Goal: Information Seeking & Learning: Find specific fact

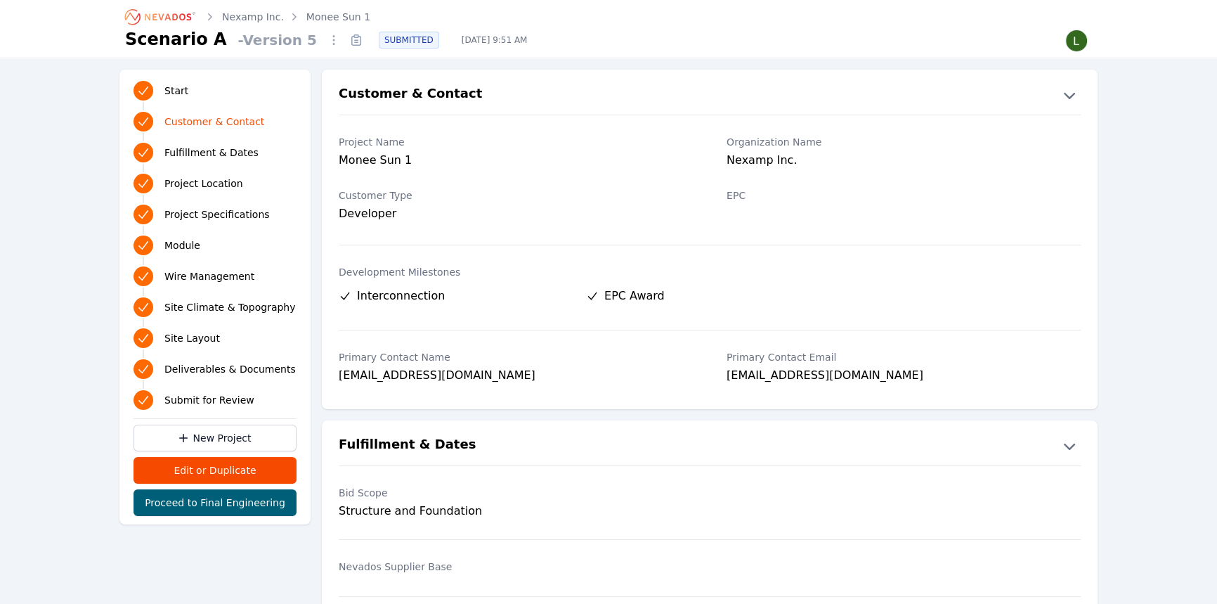
click at [183, 19] on icon "Breadcrumb" at bounding box center [168, 16] width 46 height 7
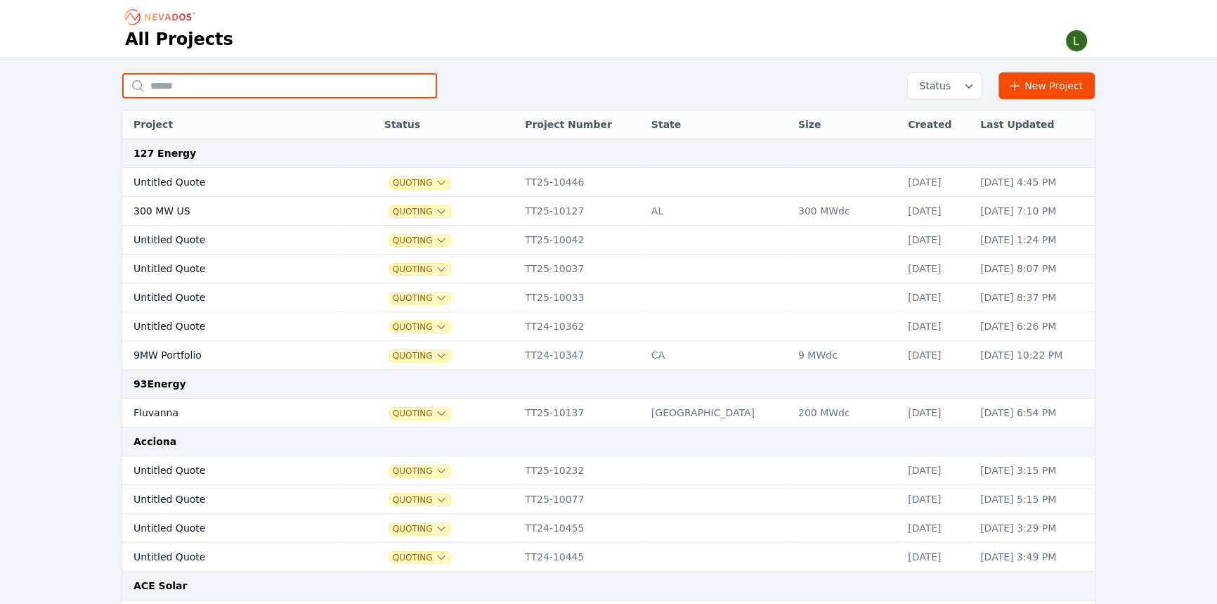
click at [272, 75] on input "text" at bounding box center [279, 85] width 315 height 25
type input "**********"
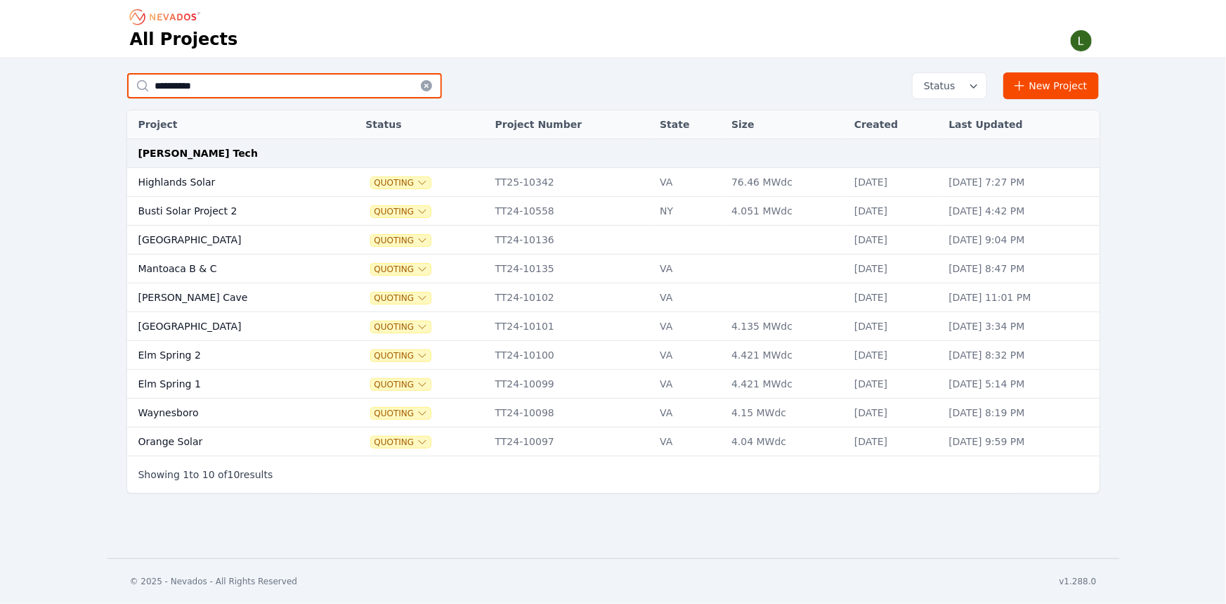
click at [223, 93] on input "**********" at bounding box center [284, 85] width 315 height 25
click at [190, 180] on td "Highlands Solar" at bounding box center [231, 182] width 209 height 29
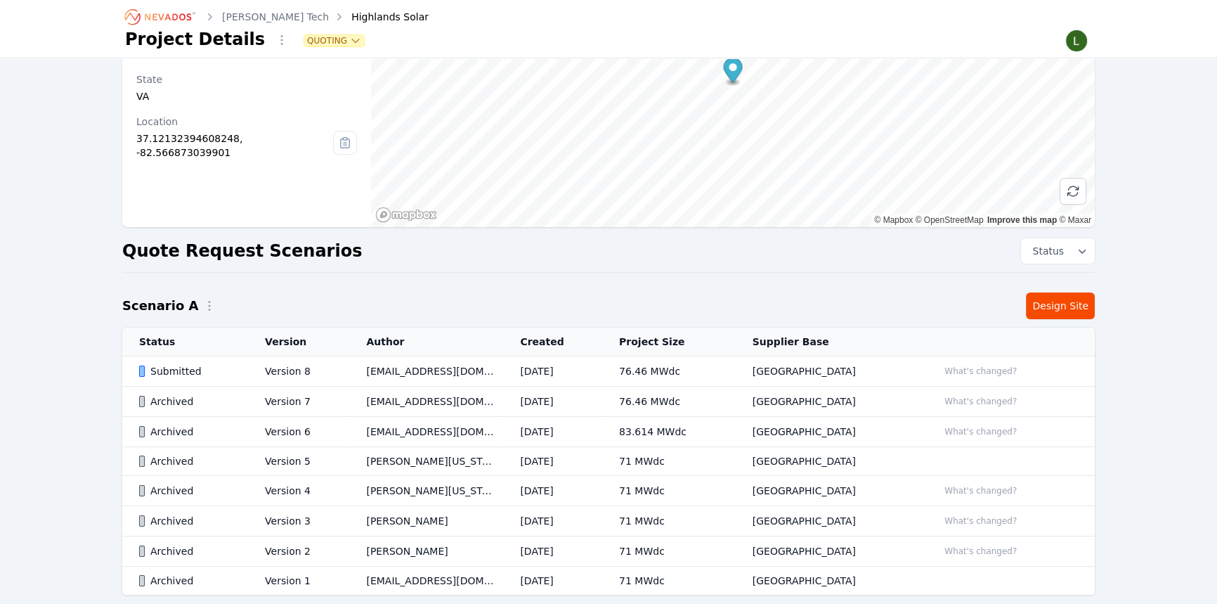
scroll to position [191, 0]
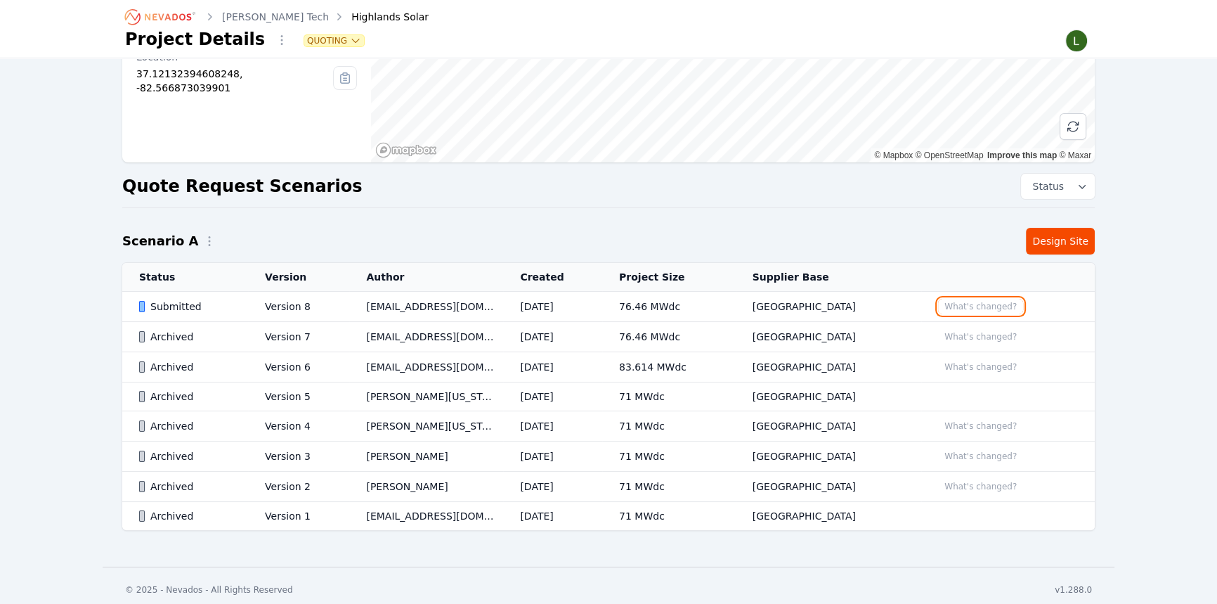
click at [972, 307] on button "What's changed?" at bounding box center [980, 306] width 85 height 15
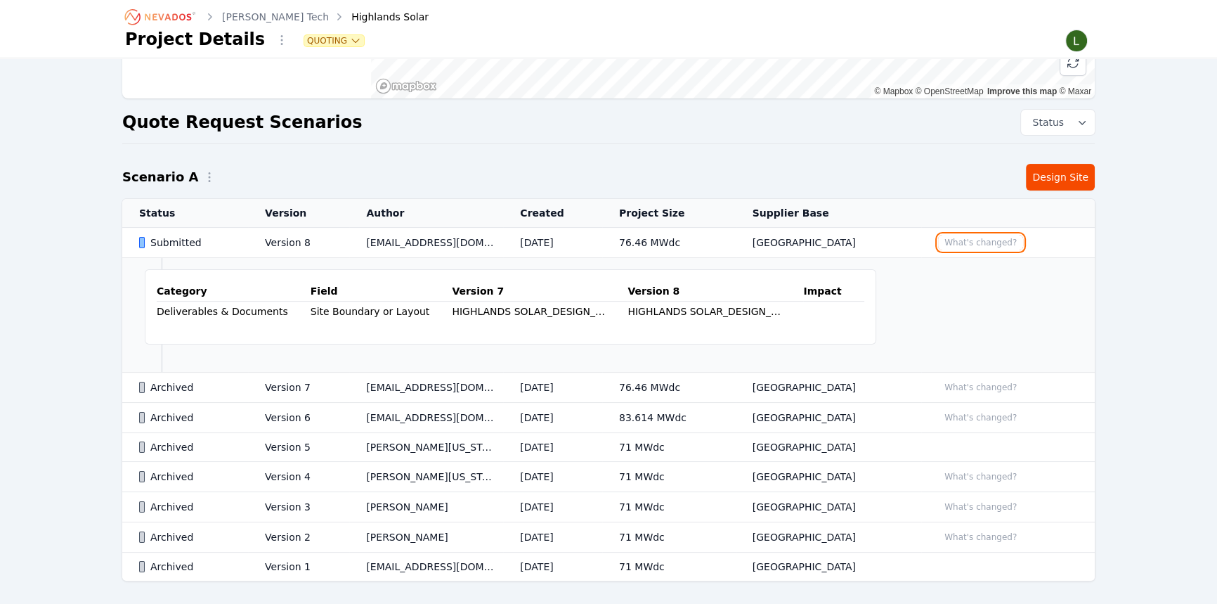
scroll to position [311, 0]
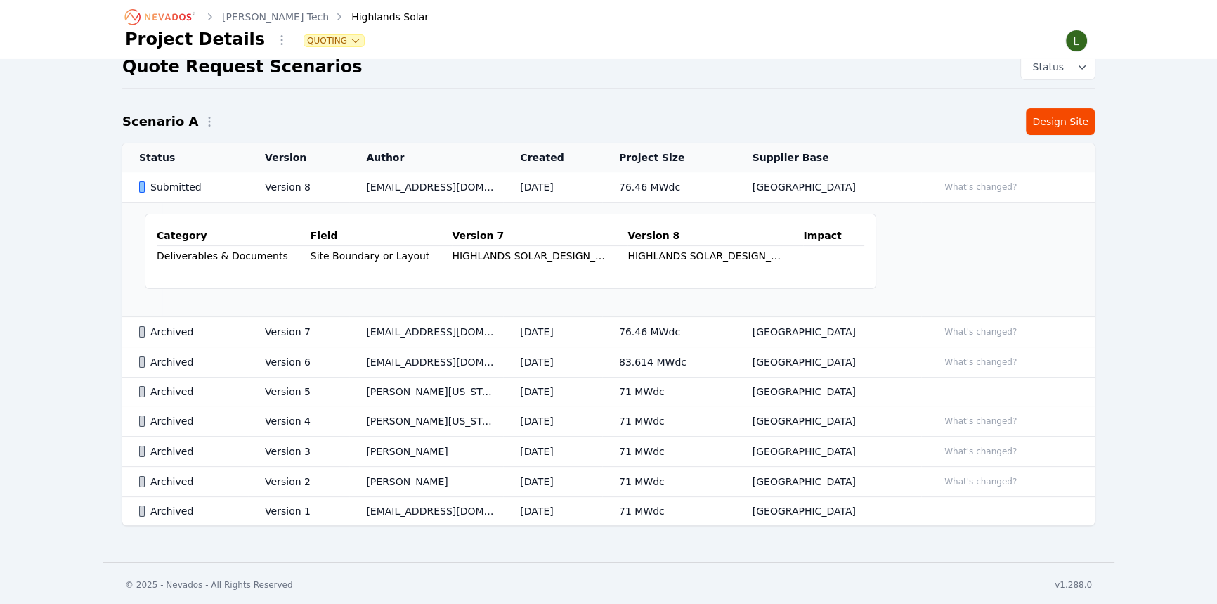
click at [942, 394] on td at bounding box center [1008, 391] width 174 height 29
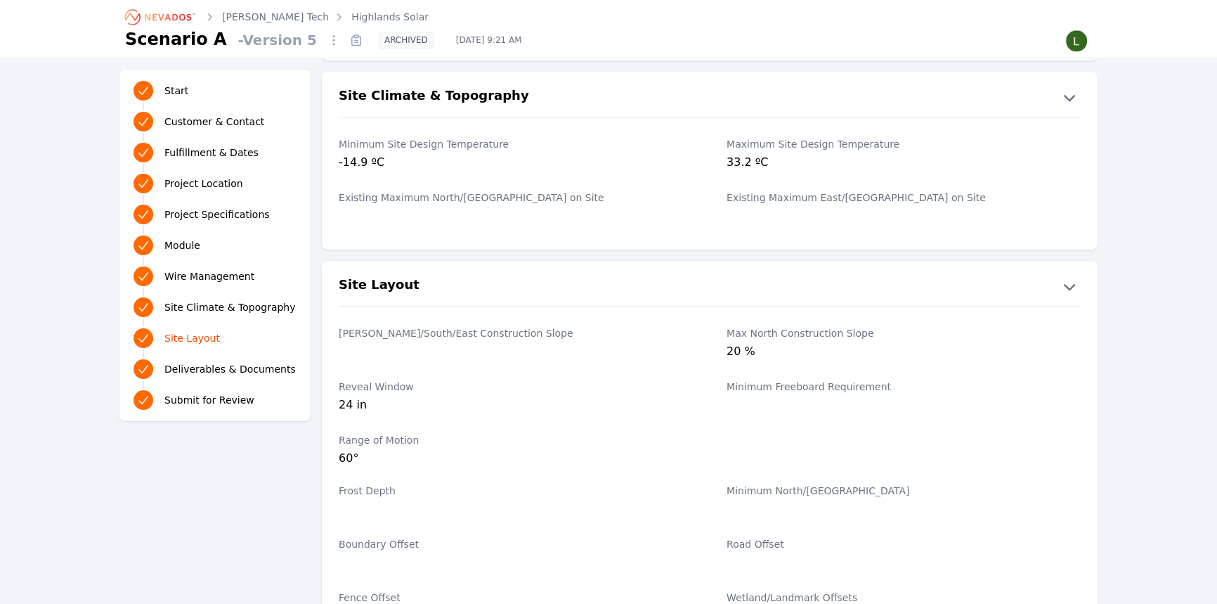
scroll to position [2321, 0]
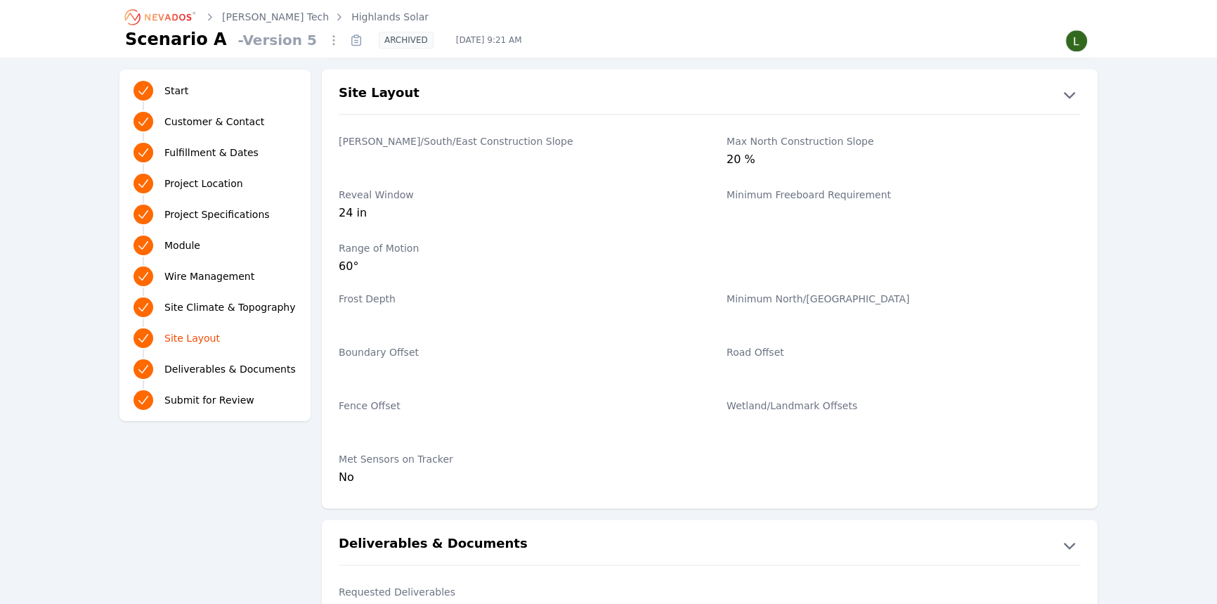
click at [255, 16] on link "Stark Tech" at bounding box center [275, 17] width 107 height 14
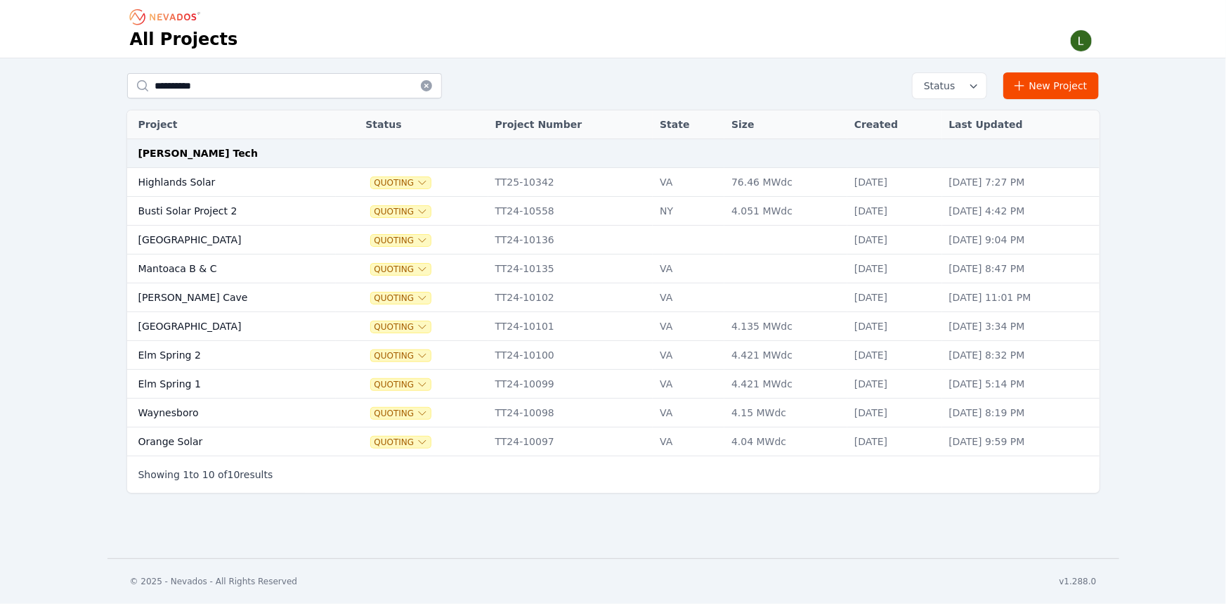
click at [287, 183] on td "Highlands Solar" at bounding box center [231, 182] width 209 height 29
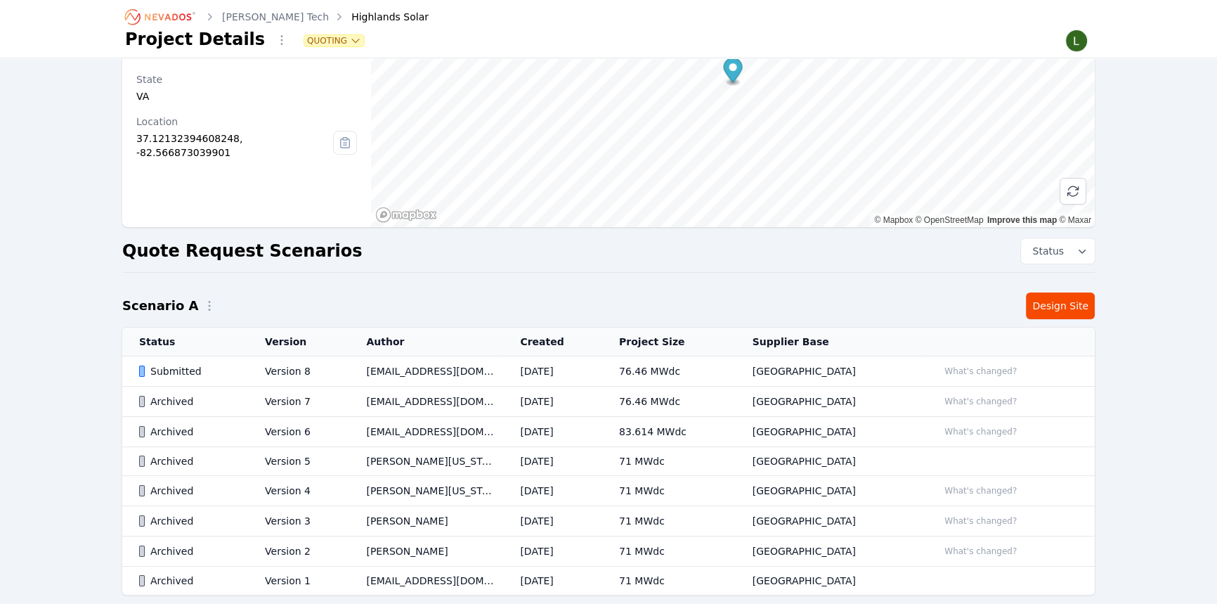
scroll to position [127, 0]
click at [416, 368] on td "desaip@starktech.com" at bounding box center [426, 371] width 154 height 30
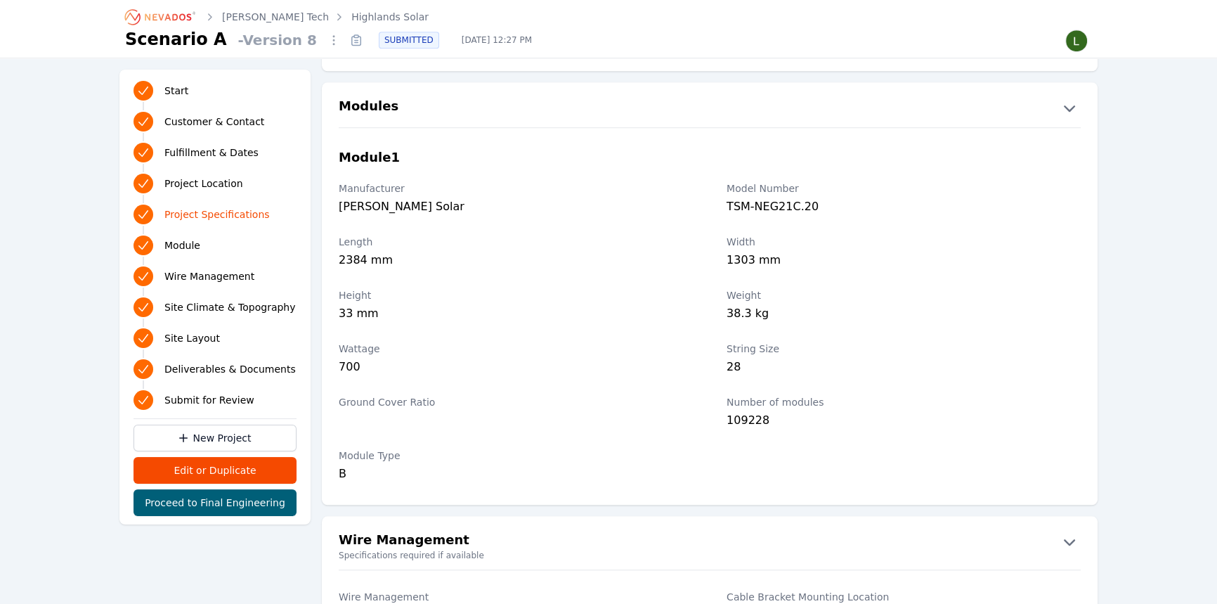
scroll to position [1467, 0]
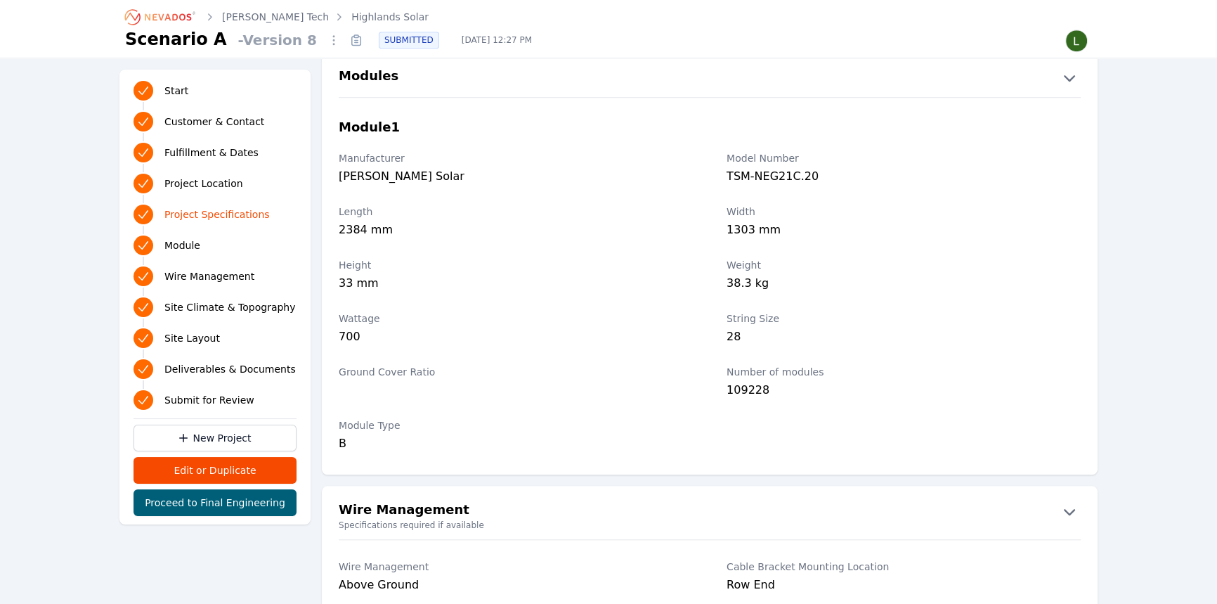
click at [351, 17] on link "Highlands Solar" at bounding box center [389, 17] width 77 height 14
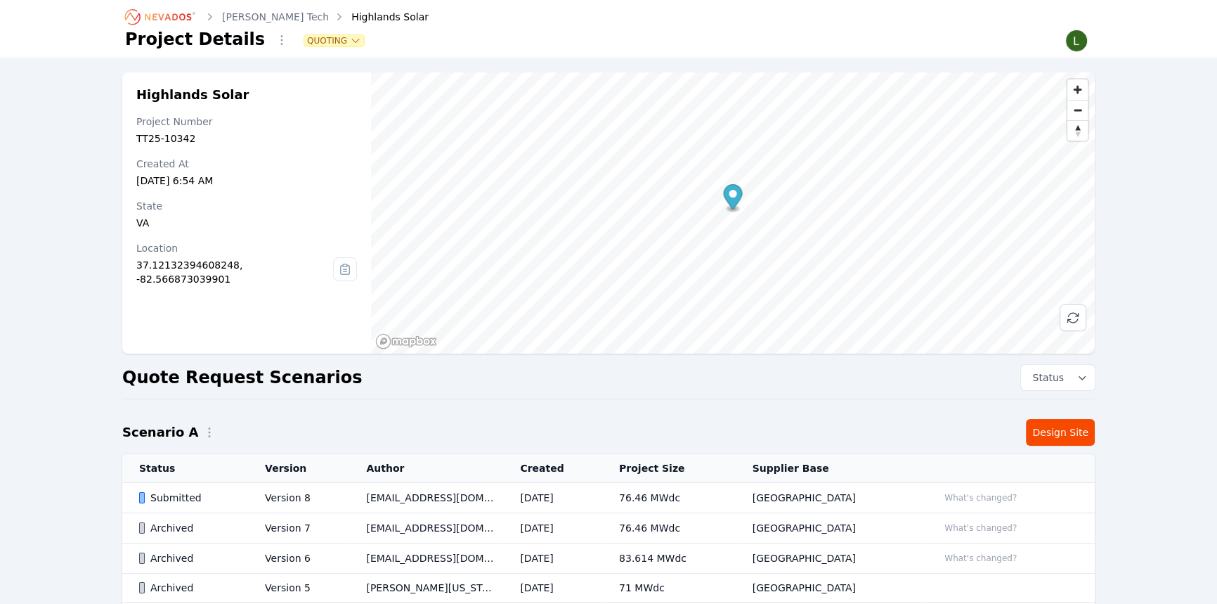
click at [257, 18] on link "Stark Tech" at bounding box center [275, 17] width 107 height 14
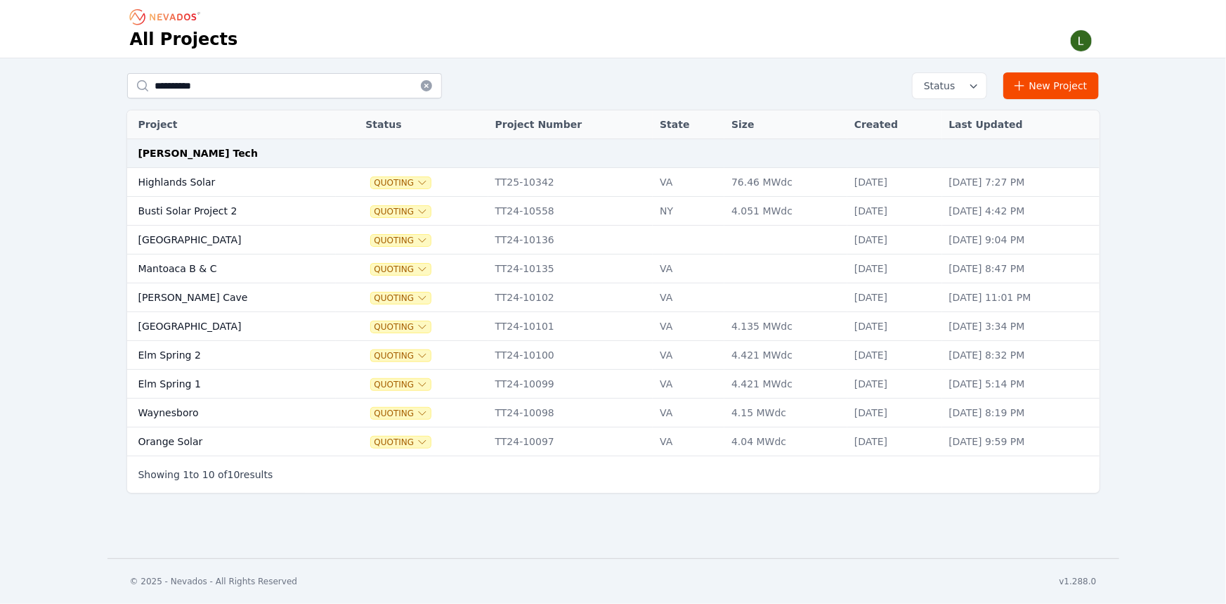
click at [173, 180] on td "Highlands Solar" at bounding box center [231, 182] width 209 height 29
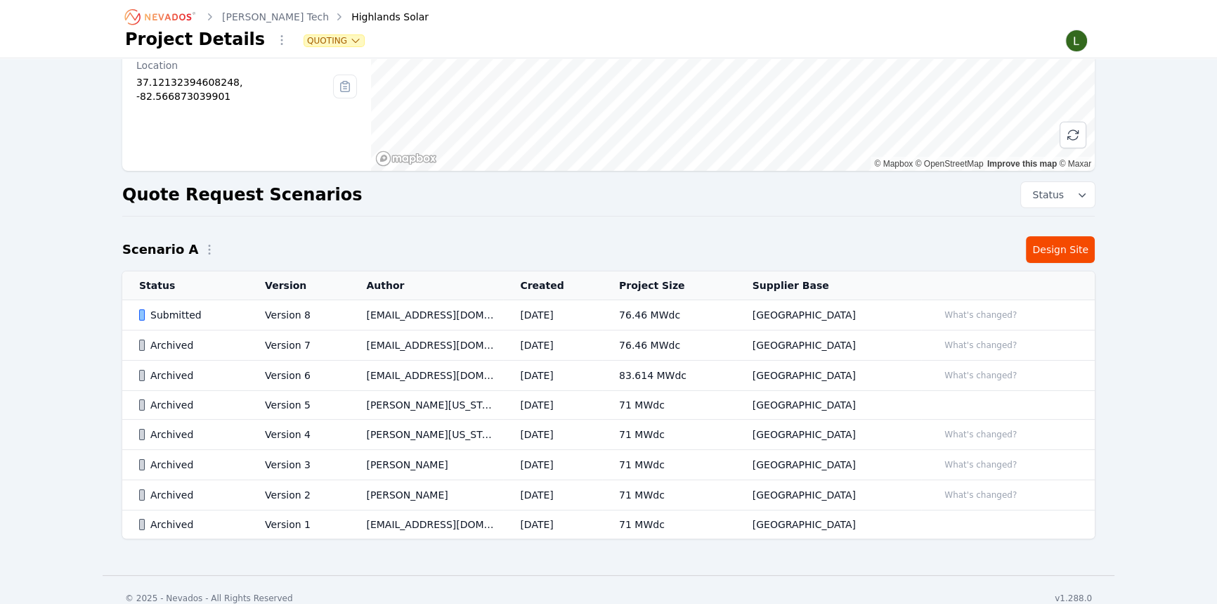
scroll to position [197, 0]
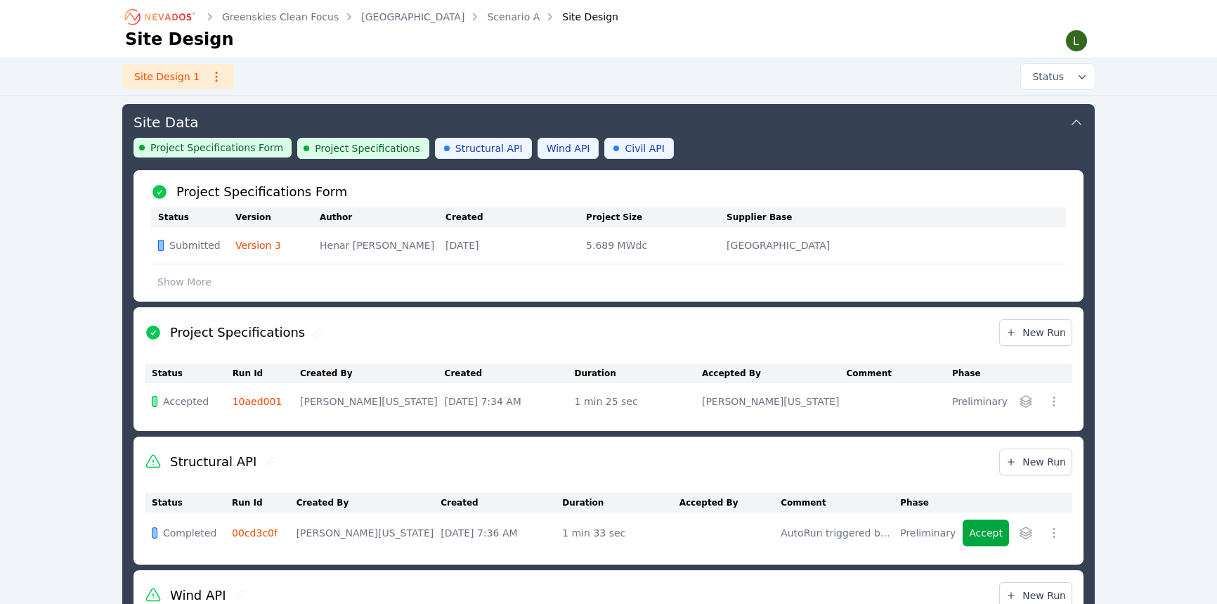
scroll to position [329, 0]
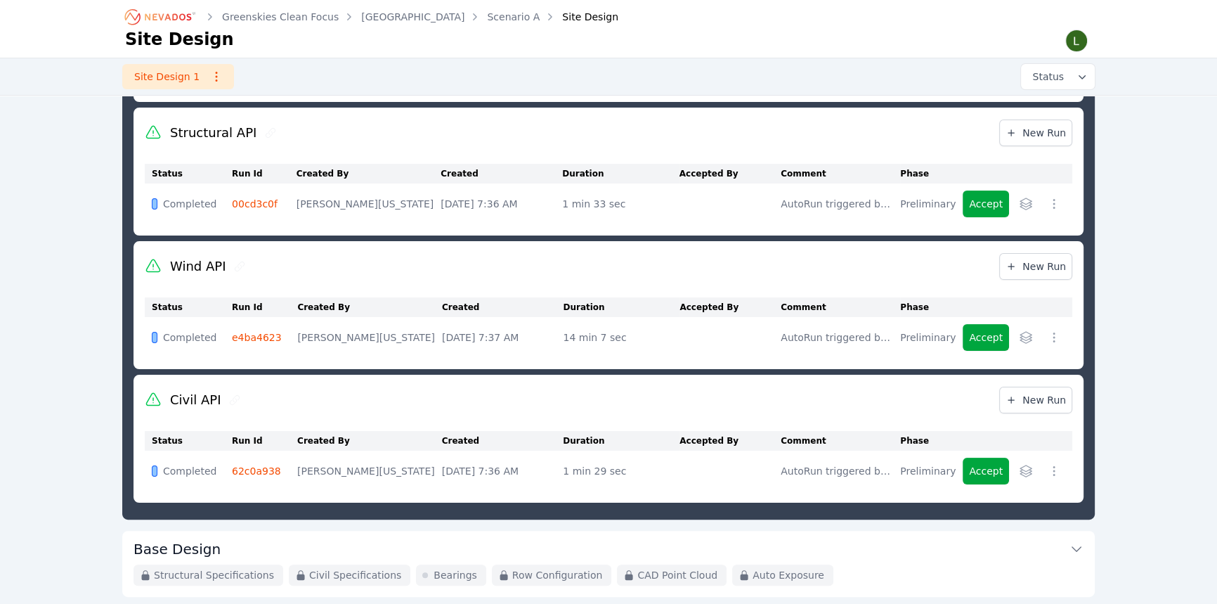
click at [162, 13] on icon "Breadcrumb" at bounding box center [160, 17] width 77 height 22
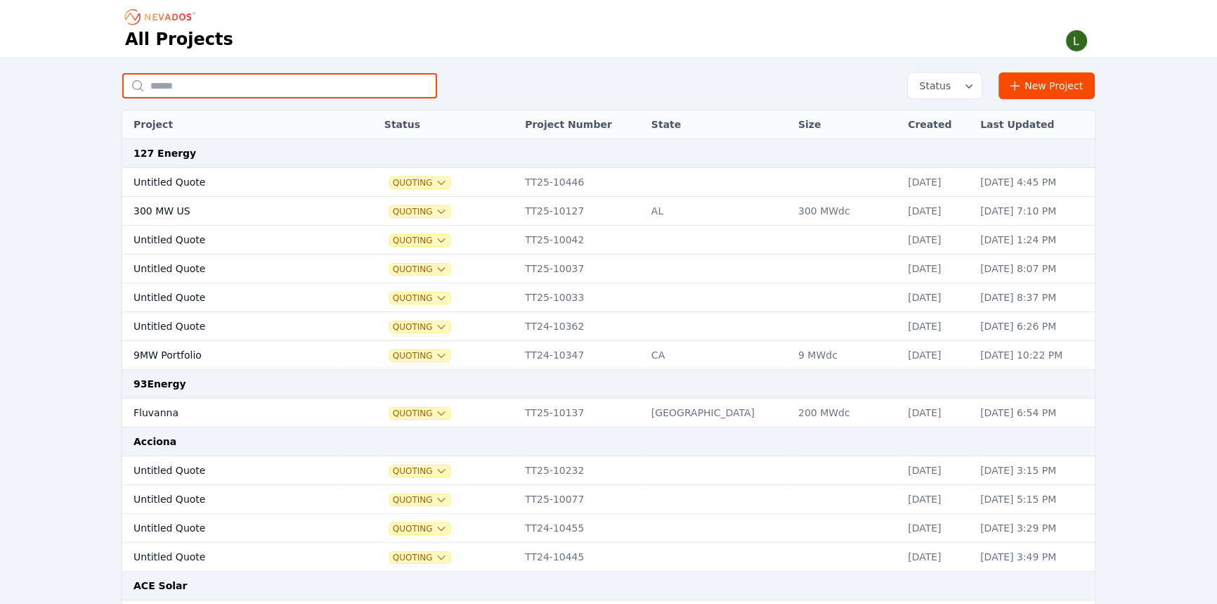
click at [245, 86] on input "text" at bounding box center [279, 85] width 315 height 25
type input "*********"
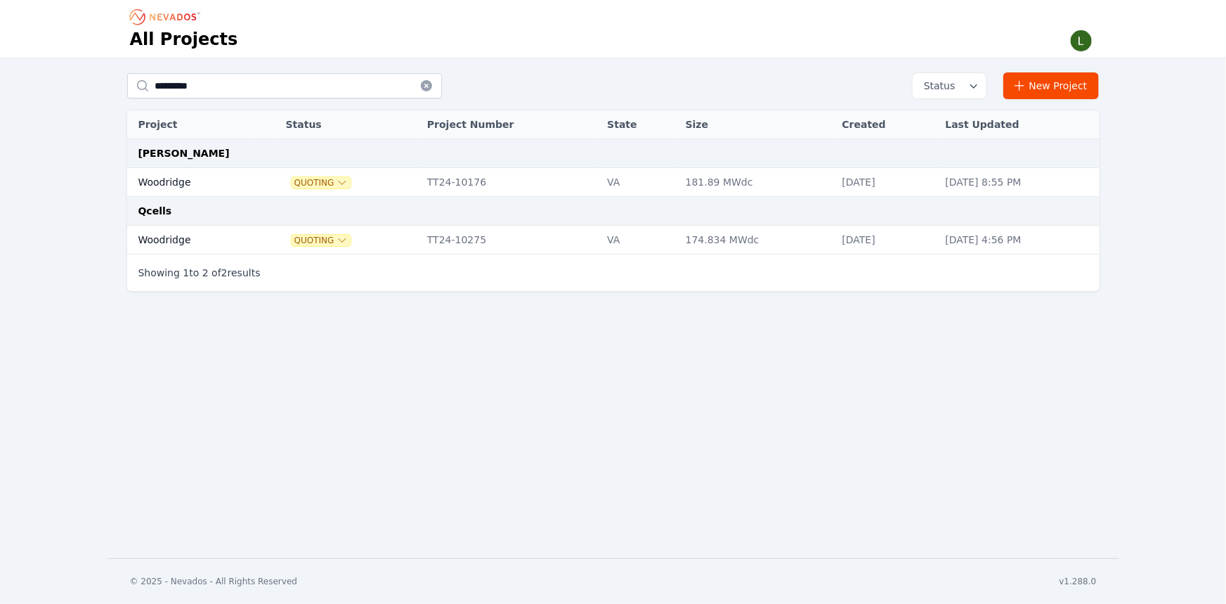
click at [169, 181] on td "Woodridge" at bounding box center [190, 182] width 126 height 29
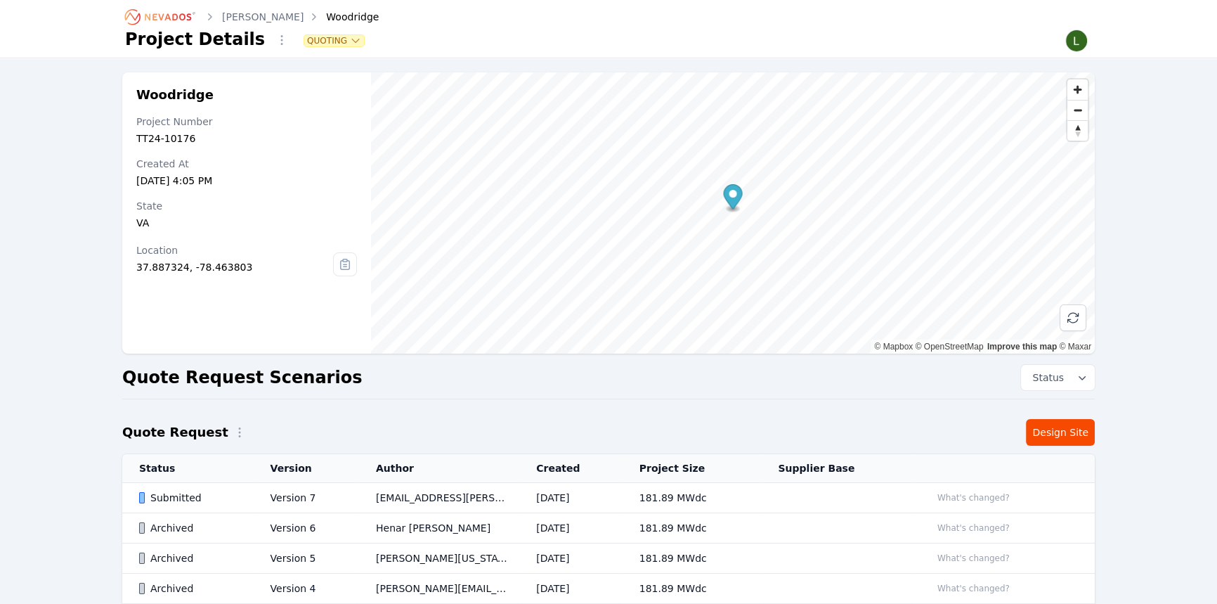
click at [422, 405] on div "Woodridge Project Number TT24-10176 Created At Mar 28, 2024, 4:05 PM State VA L…" at bounding box center [609, 395] width 1012 height 646
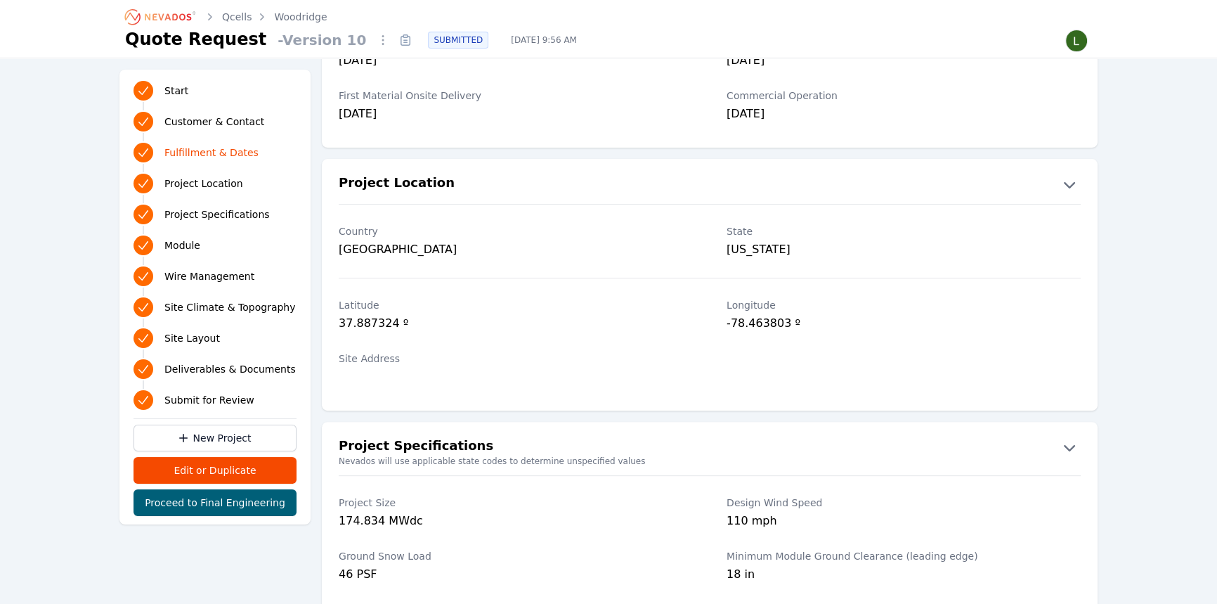
scroll to position [511, 0]
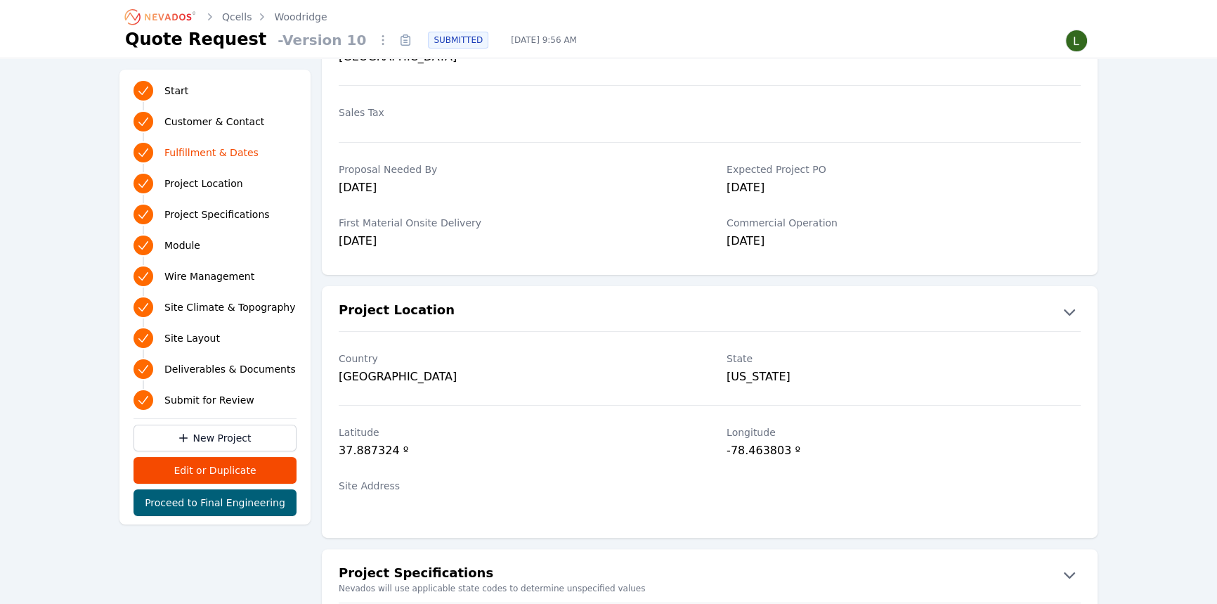
click at [312, 37] on span "- Version 10" at bounding box center [322, 40] width 100 height 20
click at [401, 41] on icon at bounding box center [405, 41] width 9 height 9
click at [312, 37] on span "- Version 10" at bounding box center [322, 40] width 100 height 20
click at [304, 16] on link "Woodridge" at bounding box center [300, 17] width 53 height 14
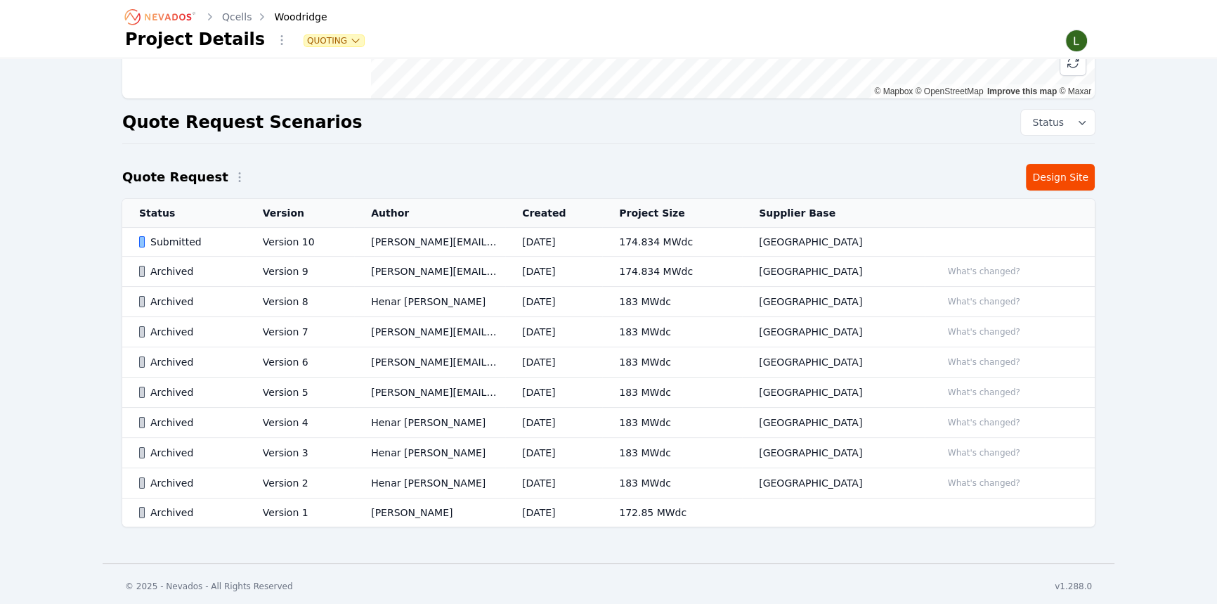
scroll to position [257, 0]
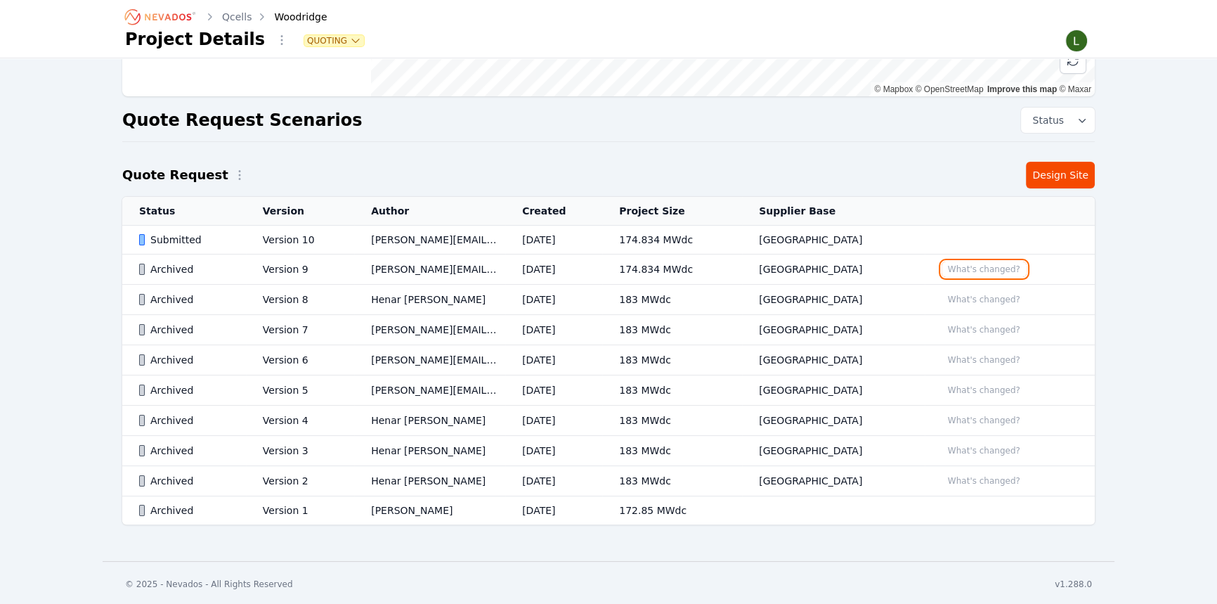
click at [990, 273] on button "What's changed?" at bounding box center [984, 268] width 85 height 15
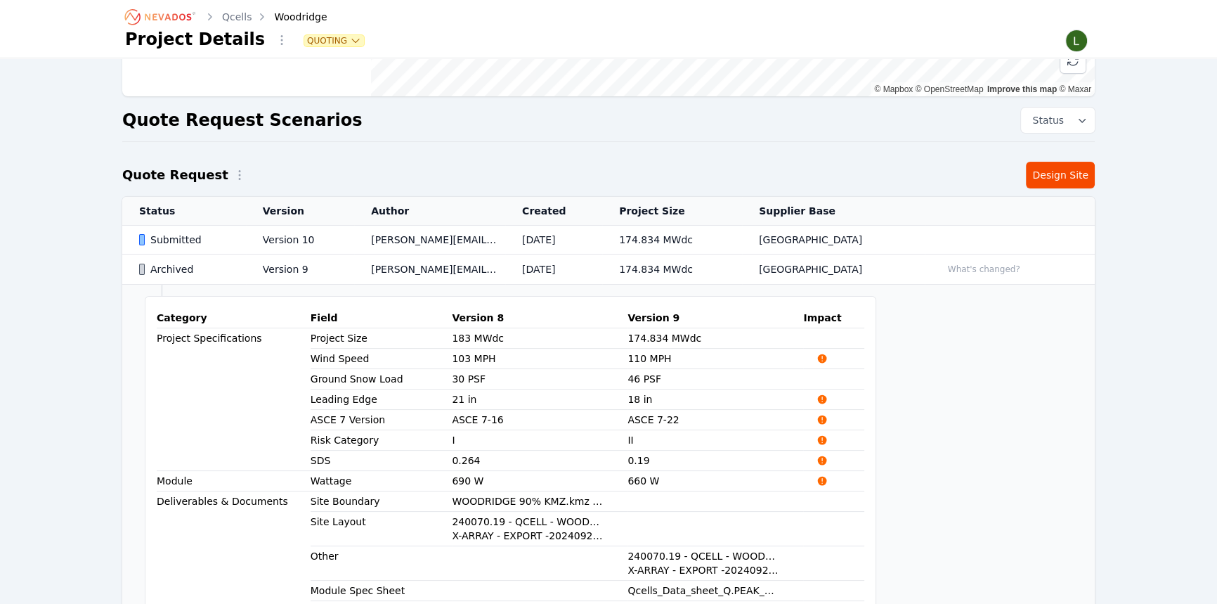
click at [699, 229] on td "174.834 MWdc" at bounding box center [672, 240] width 140 height 29
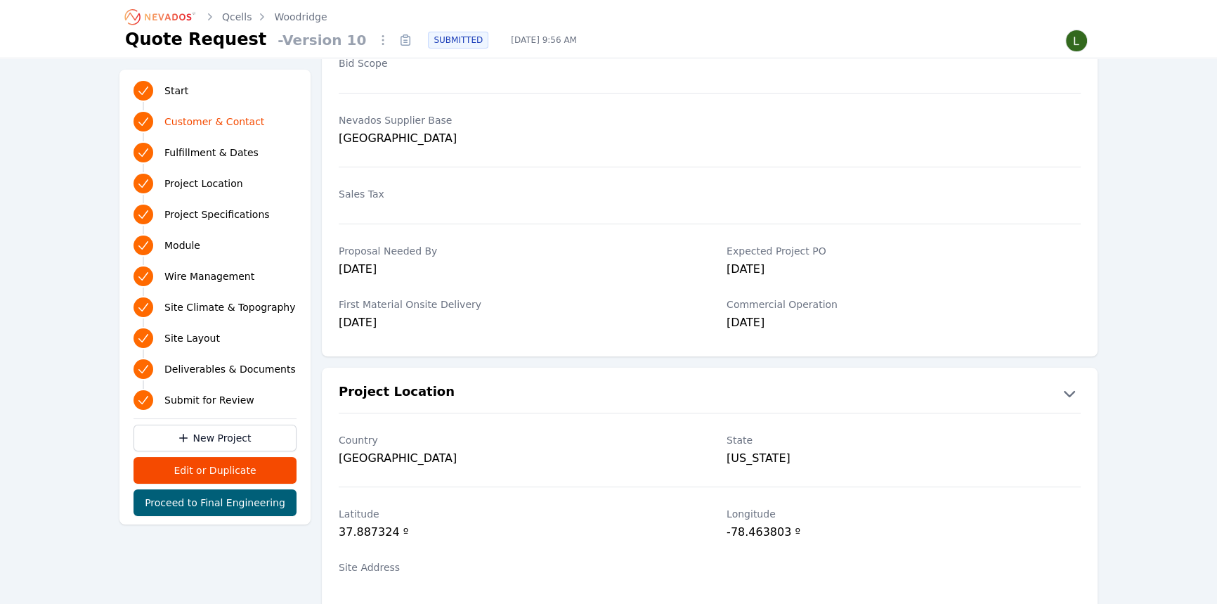
scroll to position [255, 0]
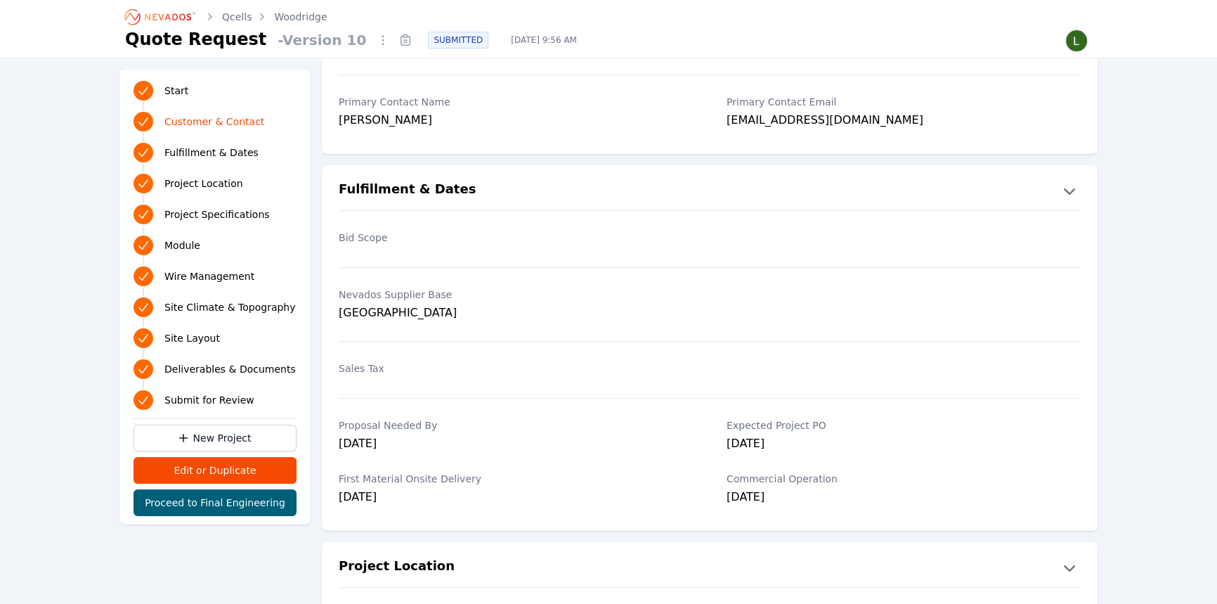
click at [279, 18] on link "Woodridge" at bounding box center [300, 17] width 53 height 14
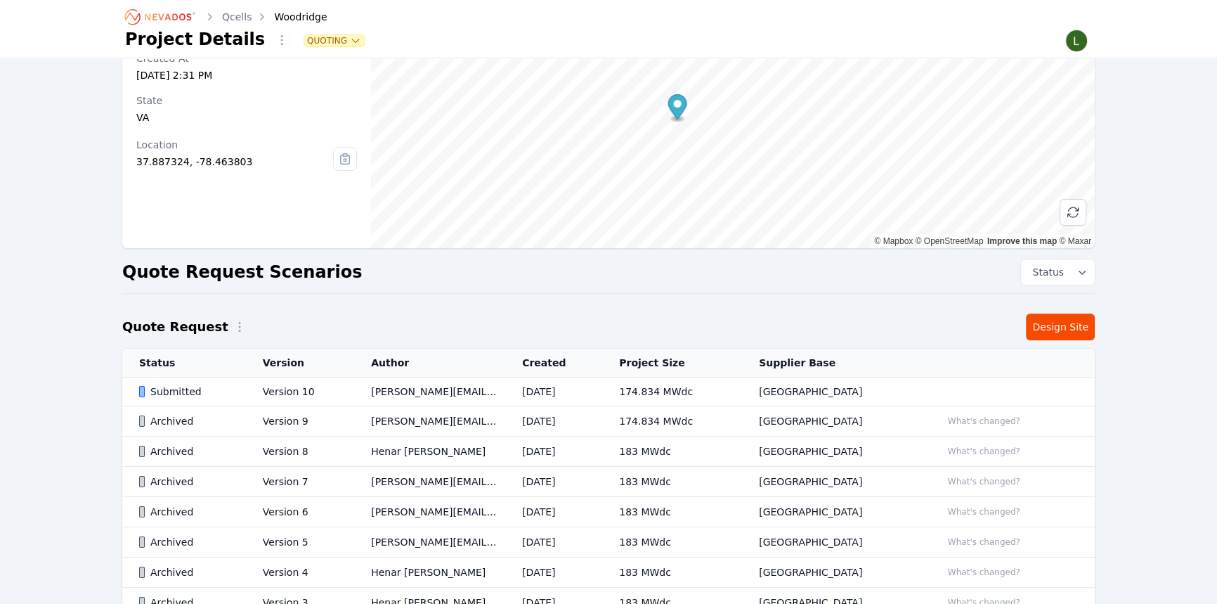
scroll to position [127, 0]
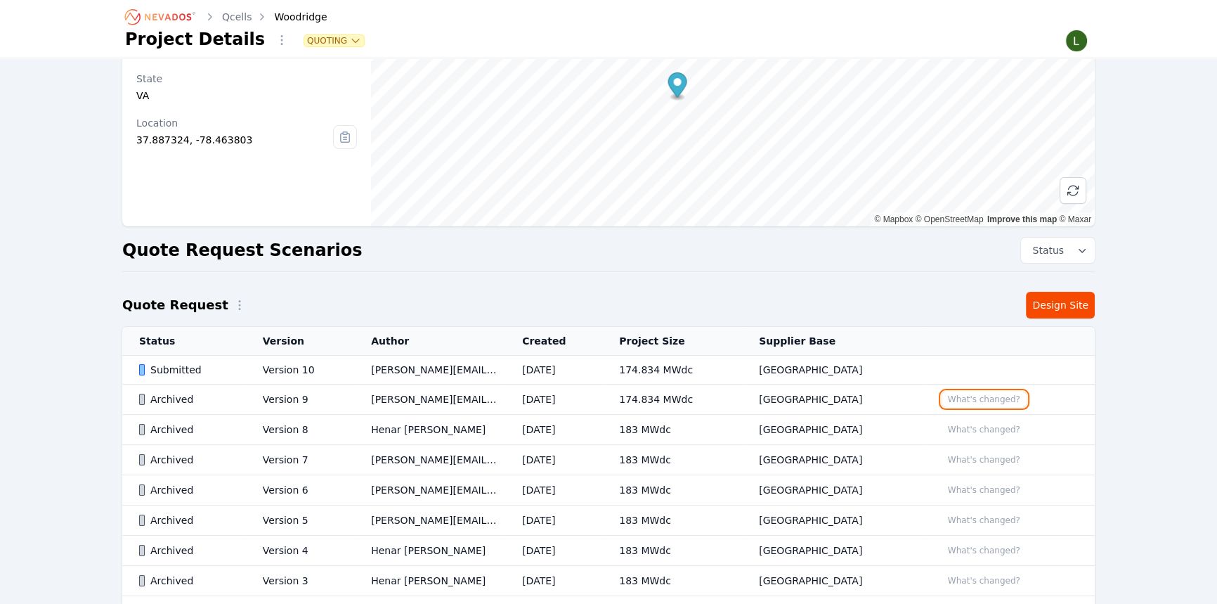
click at [968, 401] on button "What's changed?" at bounding box center [984, 398] width 85 height 15
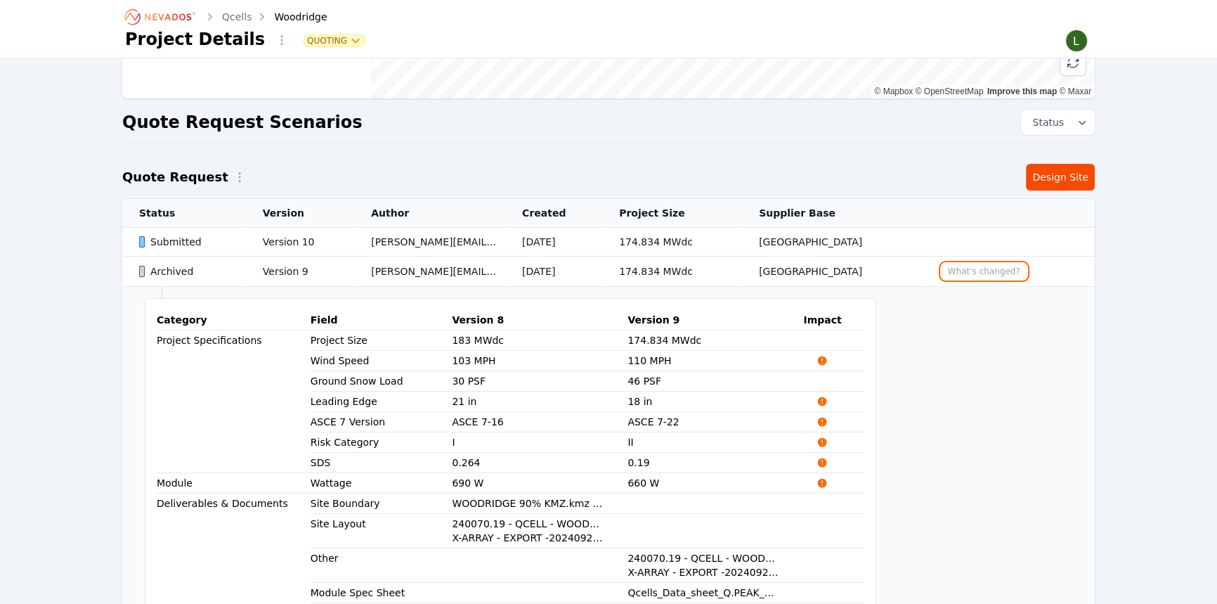
scroll to position [319, 0]
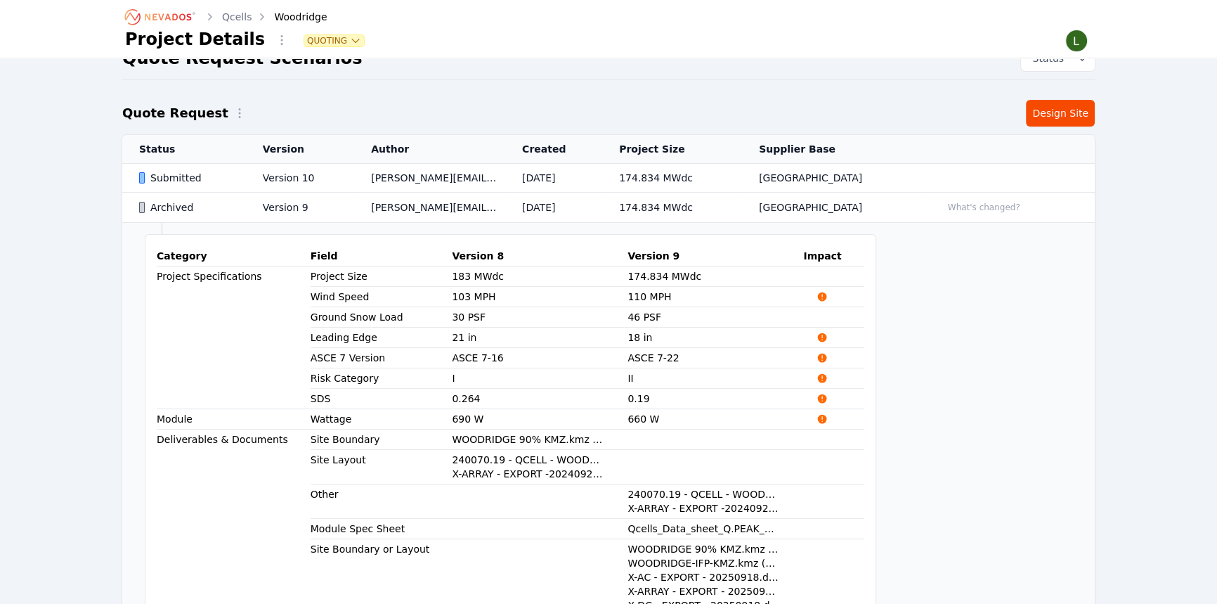
click at [505, 172] on td "kyle.macdougall@nevados.solar" at bounding box center [429, 178] width 151 height 29
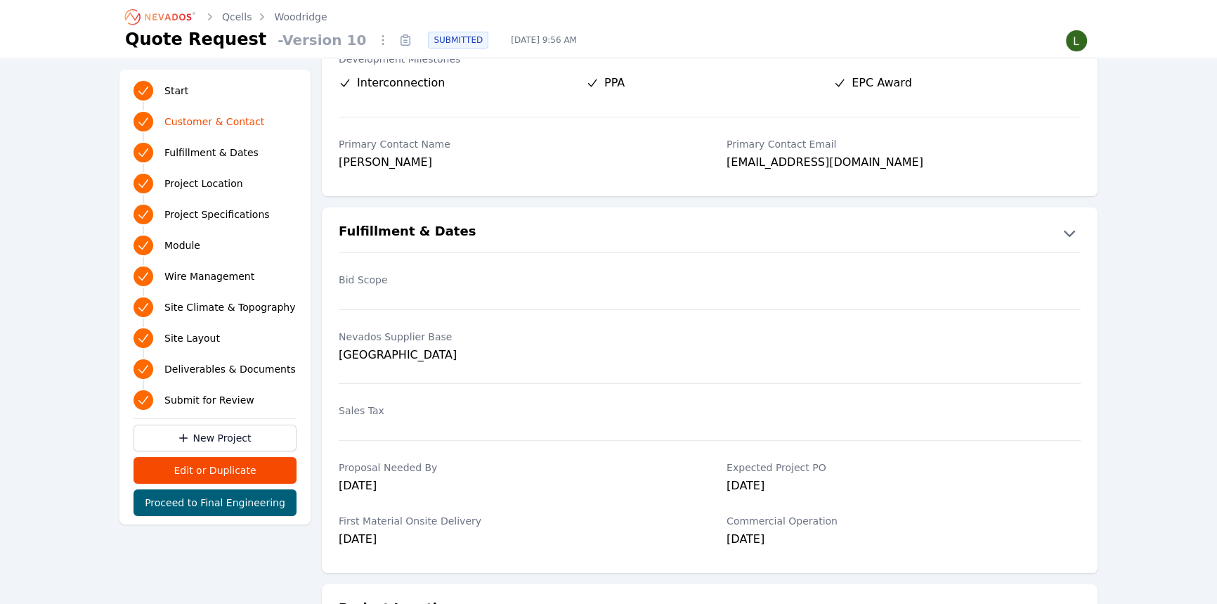
scroll to position [63, 0]
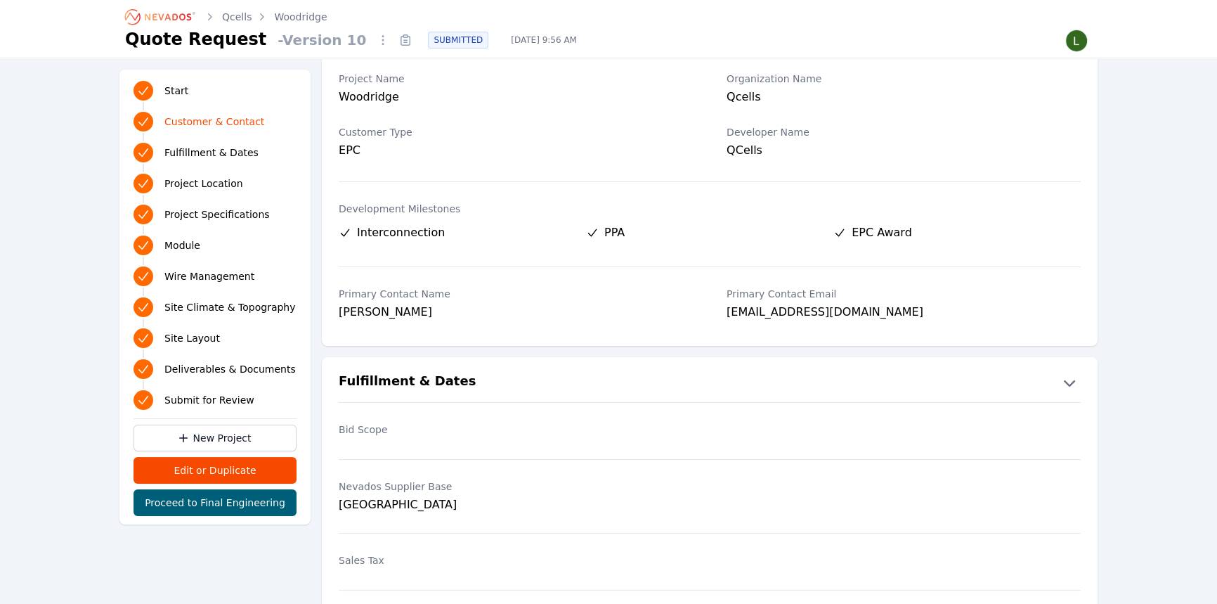
click at [295, 14] on link "Woodridge" at bounding box center [300, 17] width 53 height 14
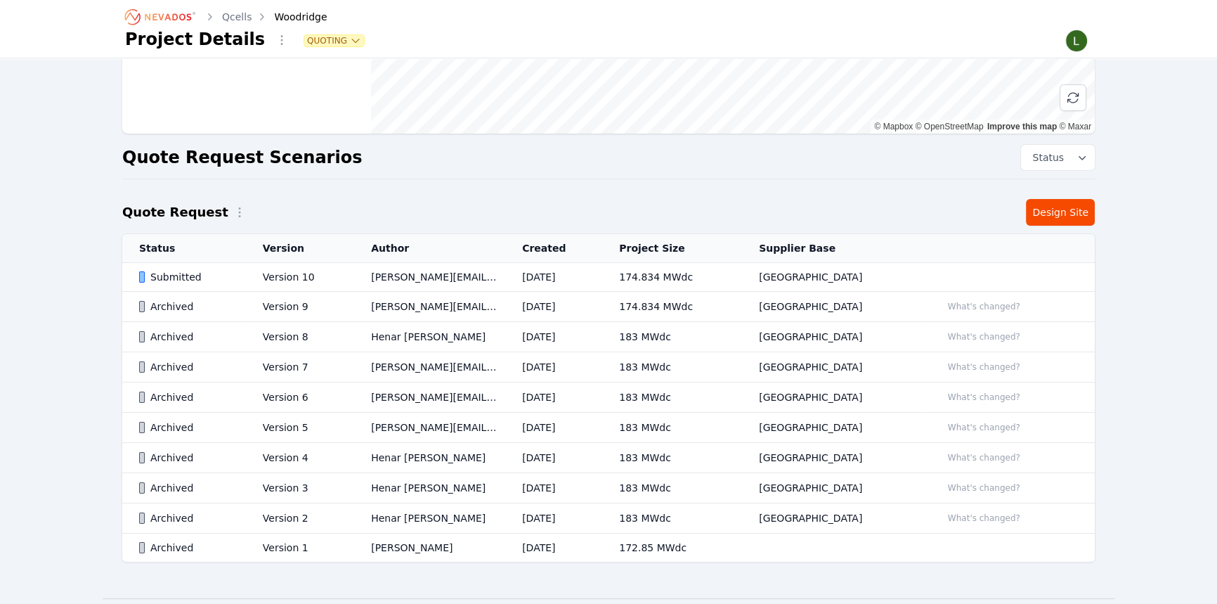
scroll to position [191, 0]
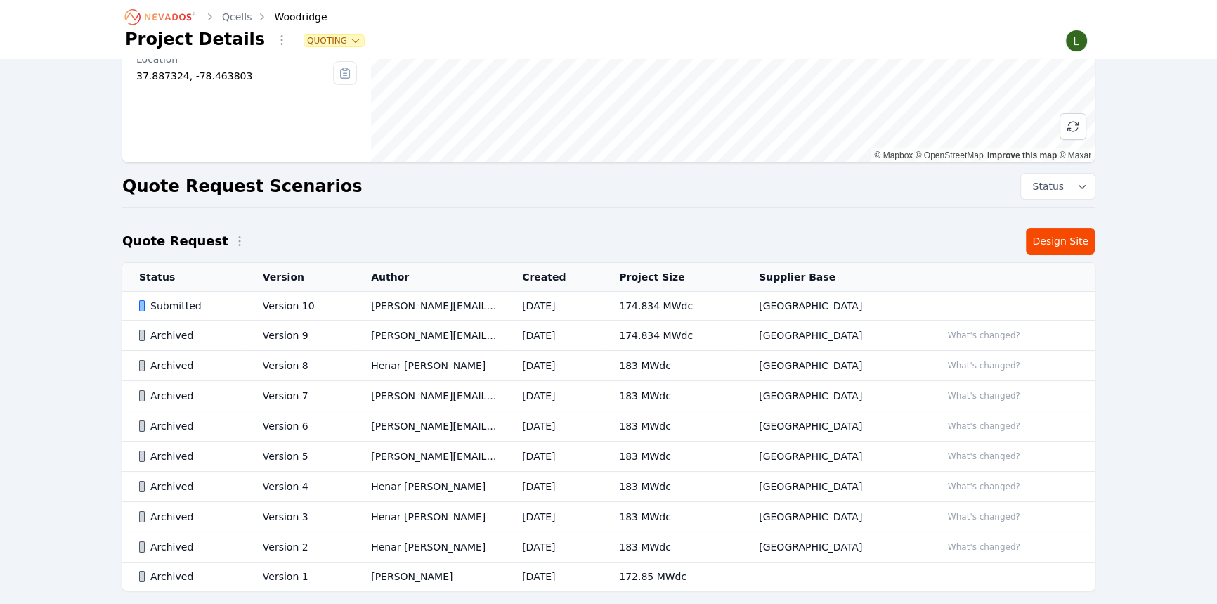
click at [408, 306] on td "kyle.macdougall@nevados.solar" at bounding box center [429, 306] width 151 height 29
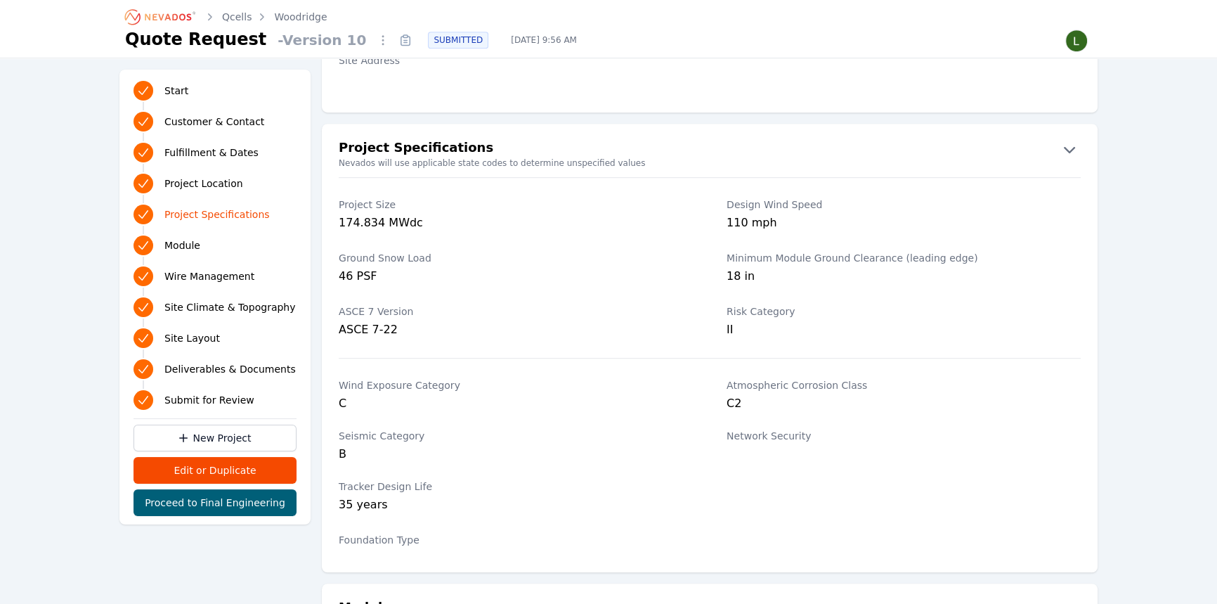
scroll to position [958, 0]
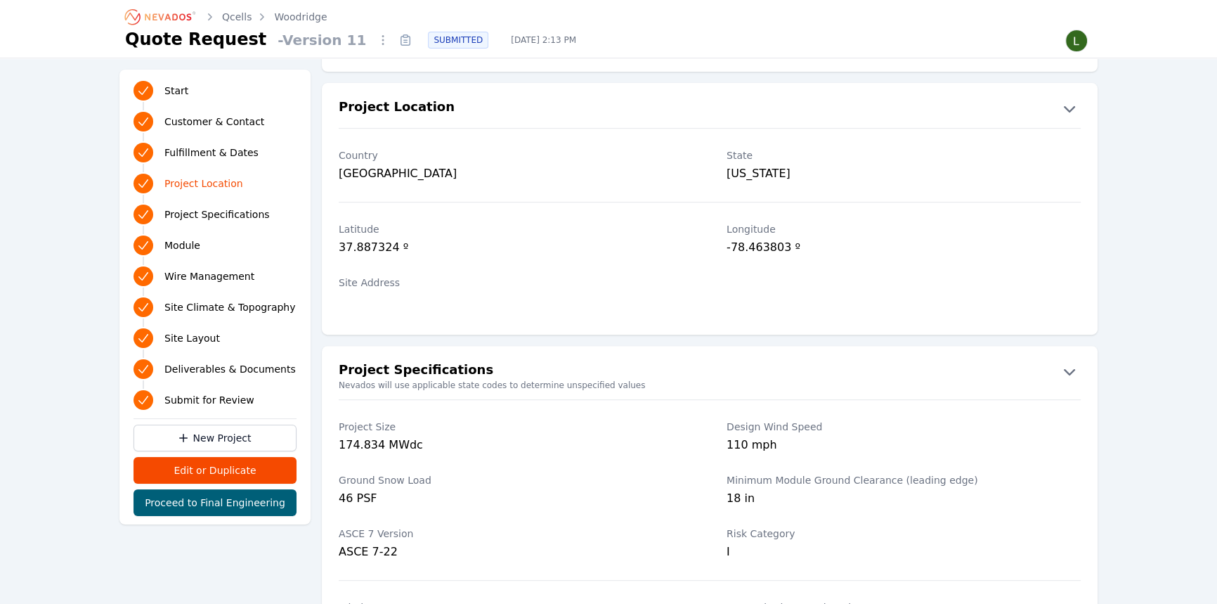
scroll to position [639, 0]
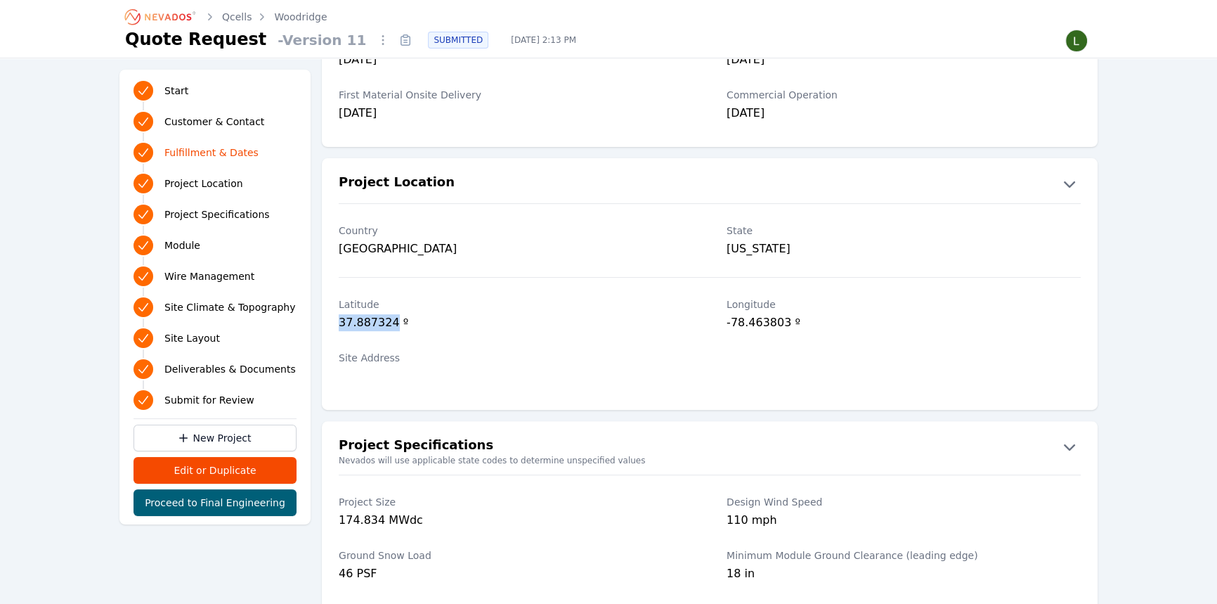
drag, startPoint x: 391, startPoint y: 319, endPoint x: 331, endPoint y: 321, distance: 59.8
click at [331, 321] on div "[GEOGRAPHIC_DATA] º" at bounding box center [710, 315] width 776 height 53
copy div "37.887324"
drag, startPoint x: 781, startPoint y: 322, endPoint x: 723, endPoint y: 324, distance: 57.7
click at [723, 324] on div "[GEOGRAPHIC_DATA] º" at bounding box center [710, 315] width 776 height 53
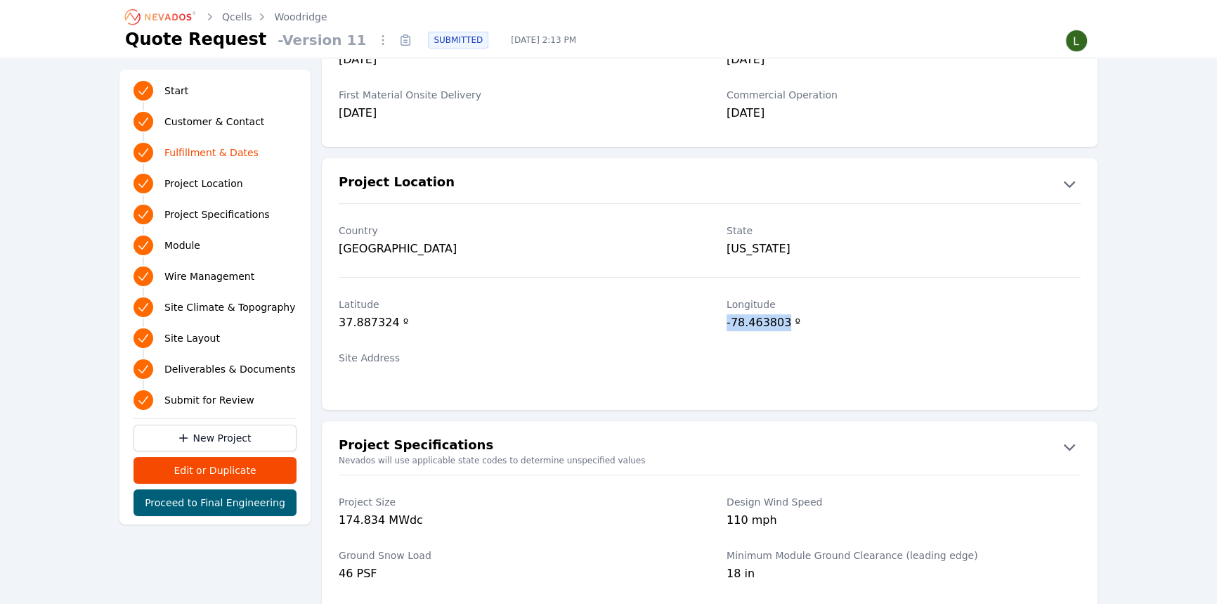
copy div "-78.463803"
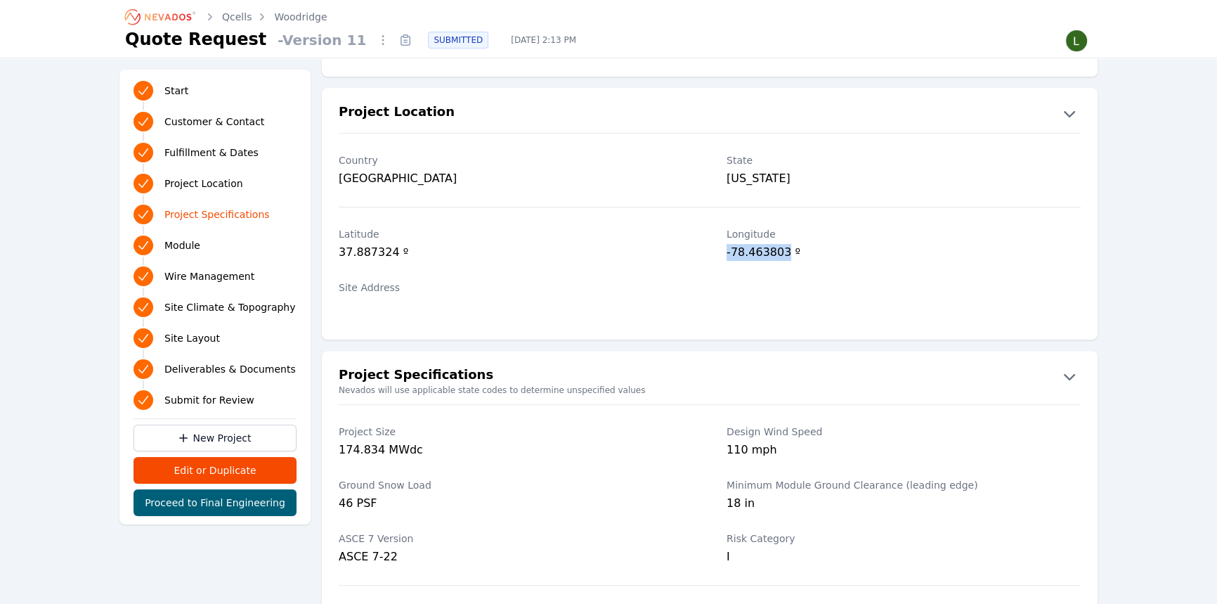
scroll to position [703, 0]
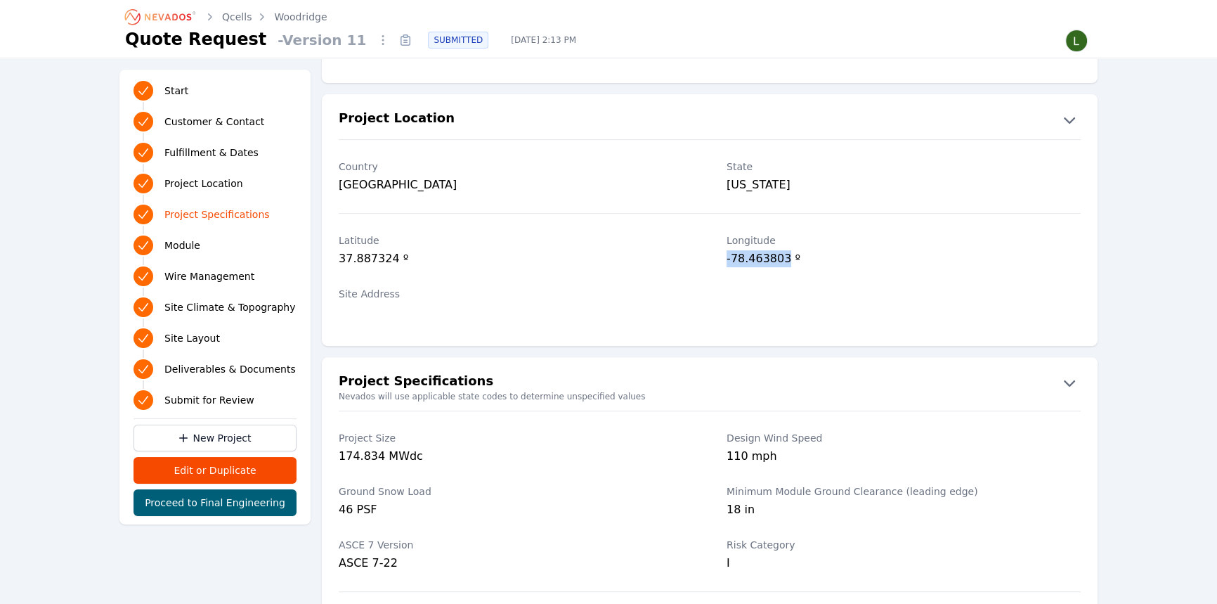
drag, startPoint x: 55, startPoint y: 109, endPoint x: 49, endPoint y: 2, distance: 106.9
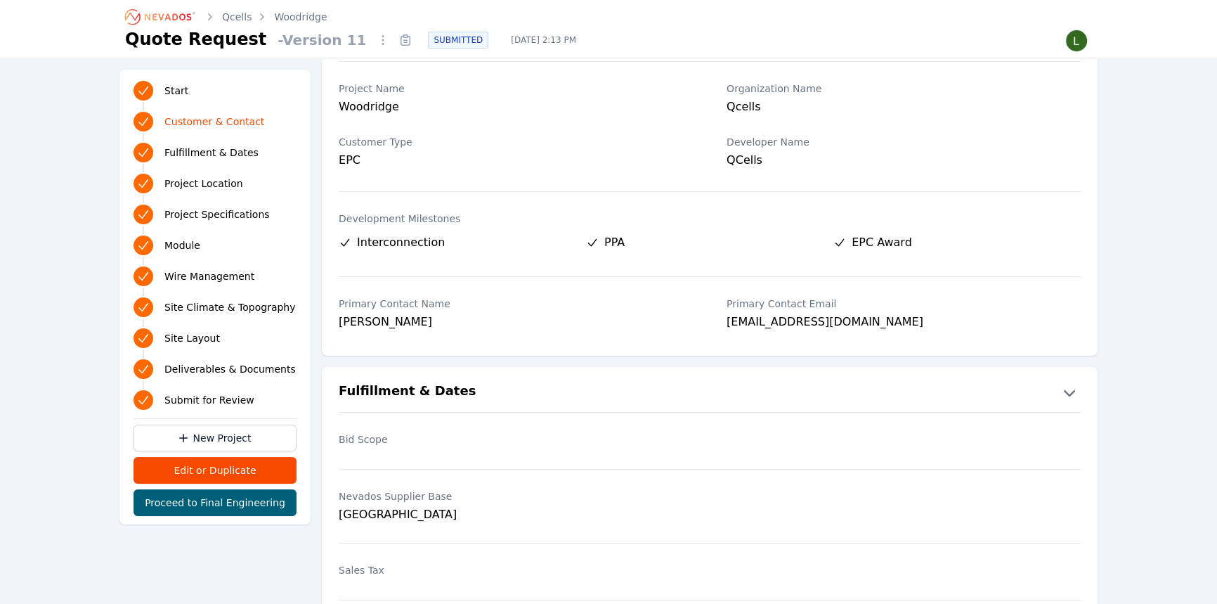
scroll to position [0, 0]
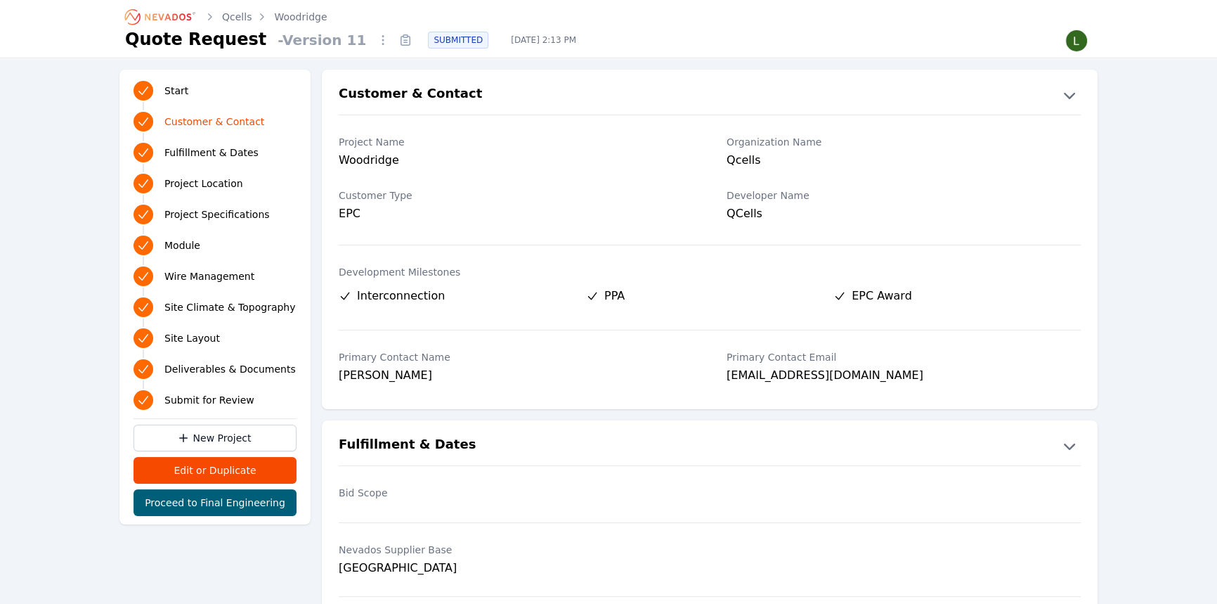
click at [394, 41] on icon at bounding box center [405, 40] width 22 height 22
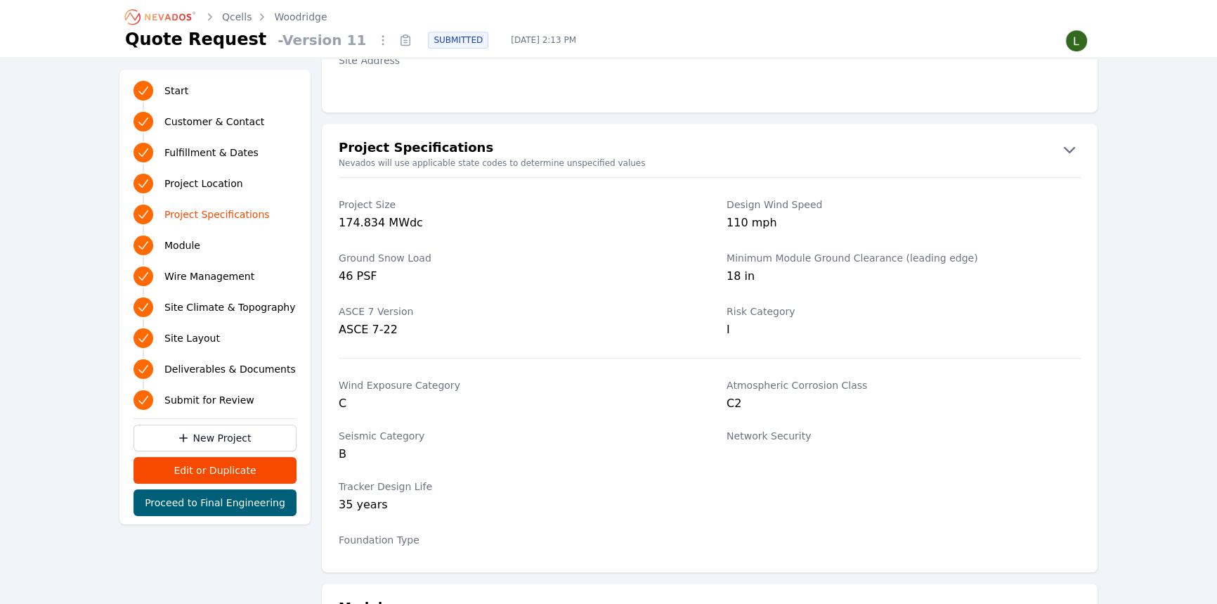
scroll to position [958, 0]
